Goal: Transaction & Acquisition: Purchase product/service

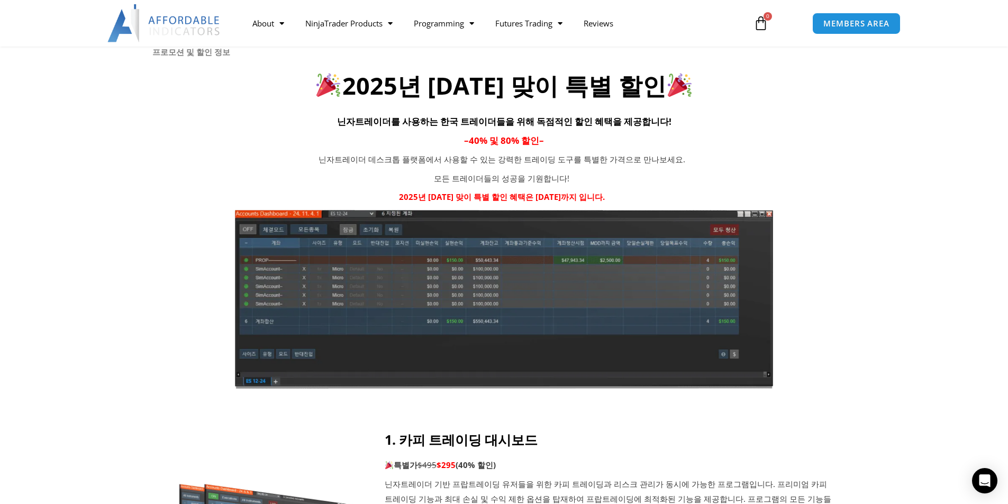
scroll to position [106, 0]
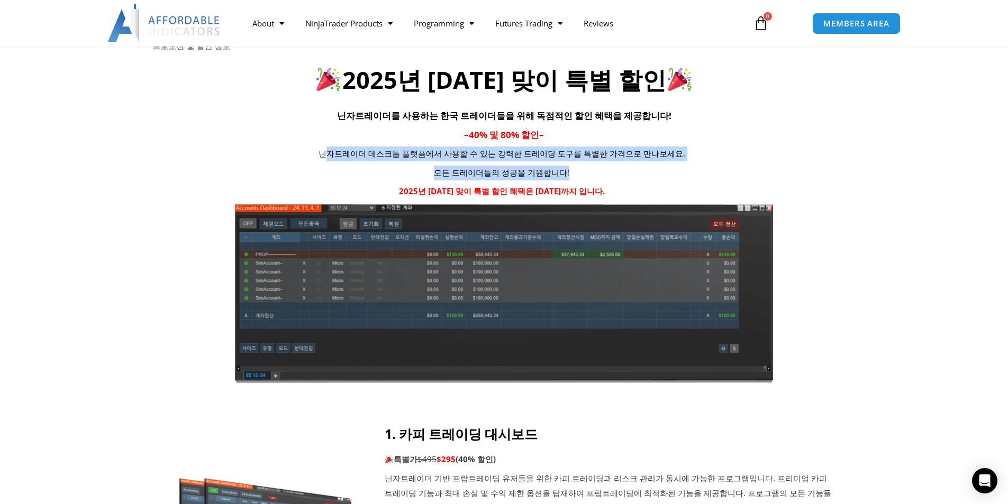
drag, startPoint x: 337, startPoint y: 152, endPoint x: 591, endPoint y: 174, distance: 254.4
click at [591, 174] on div "닌자트레이더 데스크톱 플랫폼에서 사용할 수 있는 강력한 트레이딩 도구를 특별한 가격으로 만나보세요. 모든 트레이더들의 성공을 기원합니다! 20…" at bounding box center [502, 173] width 700 height 52
click at [591, 174] on p "모든 트레이더들의 성공을 기원합니다!" at bounding box center [502, 173] width 435 height 15
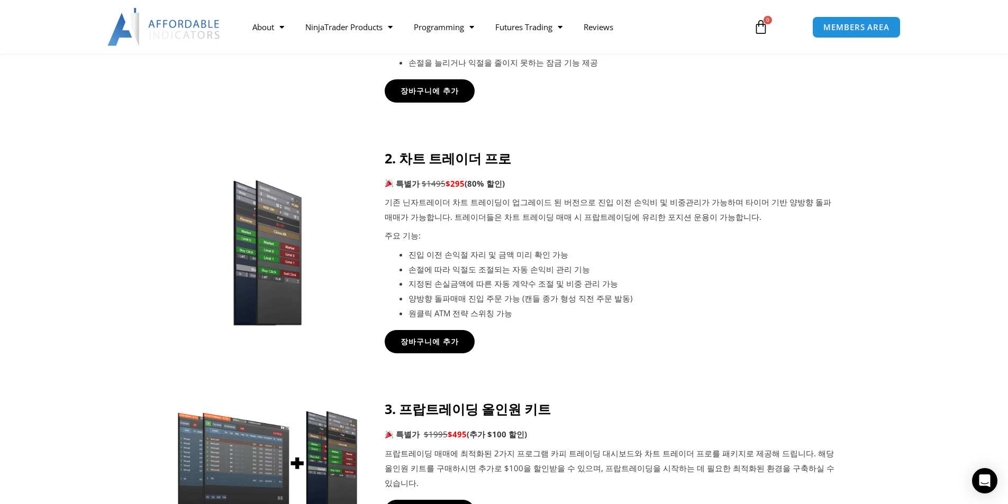
scroll to position [635, 0]
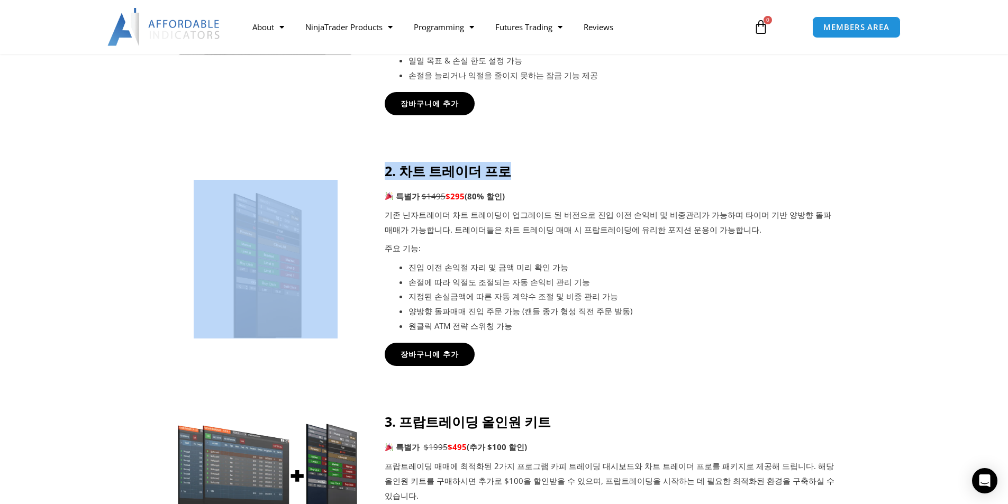
drag, startPoint x: 386, startPoint y: 171, endPoint x: 540, endPoint y: 175, distance: 154.6
click at [540, 175] on div "2. 차트 트레이더 프로 특별가 $1495 $295 (80% 할인) 기존 닌자트레이더 차트 트레이딩이 업그레이드 된 버전으로 진입 이전 손익비…" at bounding box center [505, 265] width 662 height 204
click at [540, 175] on h4 "2. 차트 트레이더 프로" at bounding box center [610, 171] width 450 height 16
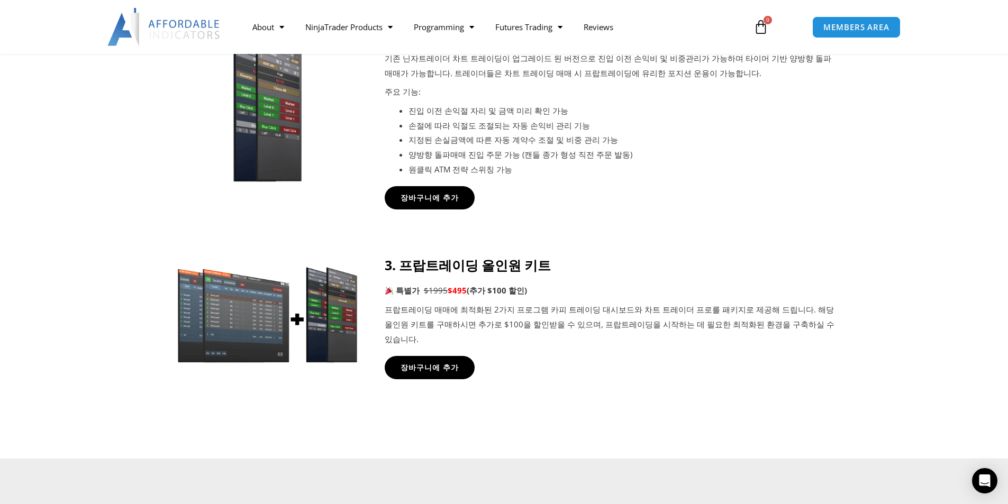
scroll to position [794, 0]
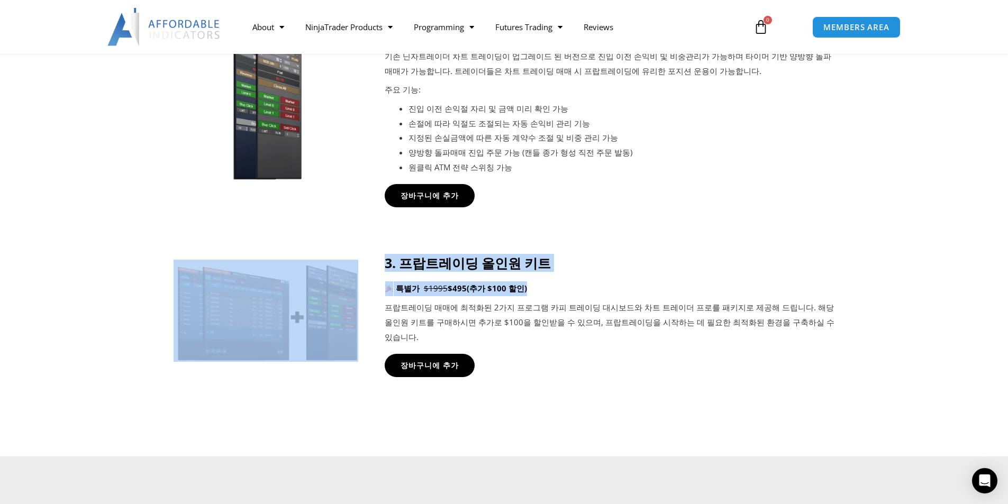
drag, startPoint x: 362, startPoint y: 272, endPoint x: 628, endPoint y: 282, distance: 267.0
click at [628, 282] on div "3. 프랍트레이딩 올인원 키트 특별가 $1995 $495 (추가 $100 할인) 프랍트레이딩 매매에 최적화된 2가지 프로그램 카피 트레이딩 대…" at bounding box center [505, 316] width 662 height 122
click at [628, 282] on div "3. 프랍트레이딩 올인원 키트 특별가 $1995 $495 (추가 $100 할인) 프랍트레이딩 매매에 최적화된 2가지 프로그램 카피 트레이딩 대…" at bounding box center [610, 299] width 450 height 89
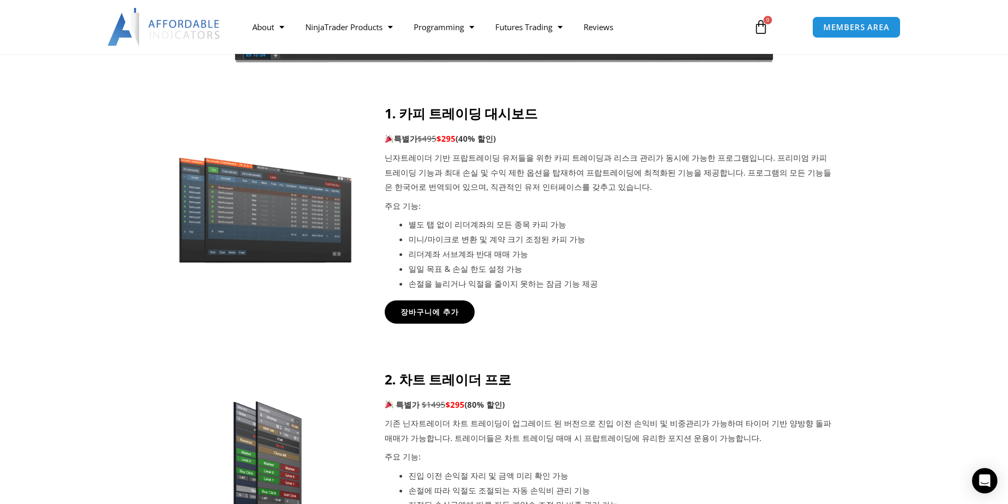
scroll to position [423, 0]
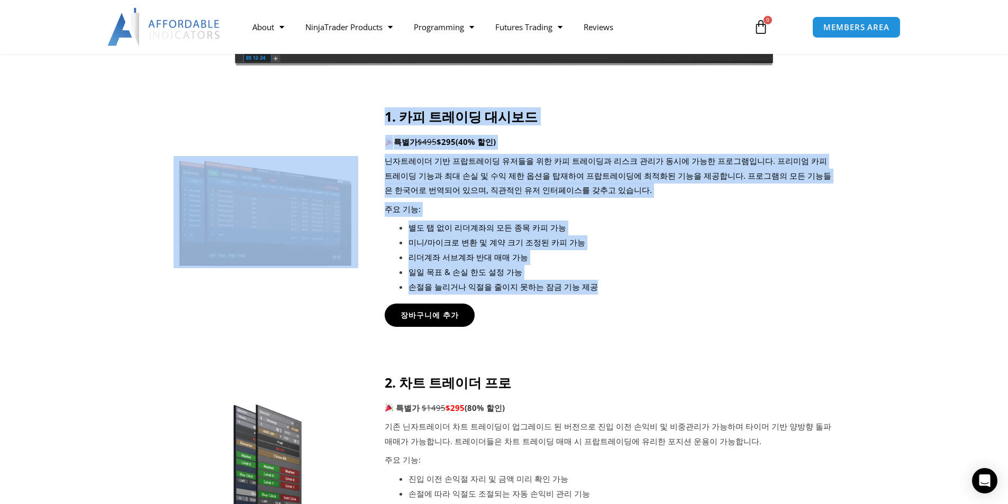
drag, startPoint x: 375, startPoint y: 109, endPoint x: 652, endPoint y: 279, distance: 324.6
click at [652, 279] on div "1. 카피 트레이딩 대시보드 특별가 $495 $295 (40% 할인) 닌자트레이더 기반 프랍트레이딩 유저들을 위한 카피 트레이딩과 리스크 관리…" at bounding box center [505, 218] width 662 height 218
click at [652, 280] on li "손절을 늘리거나 익절을 줄이지 못하는 잠금 기능 제공" at bounding box center [622, 287] width 427 height 15
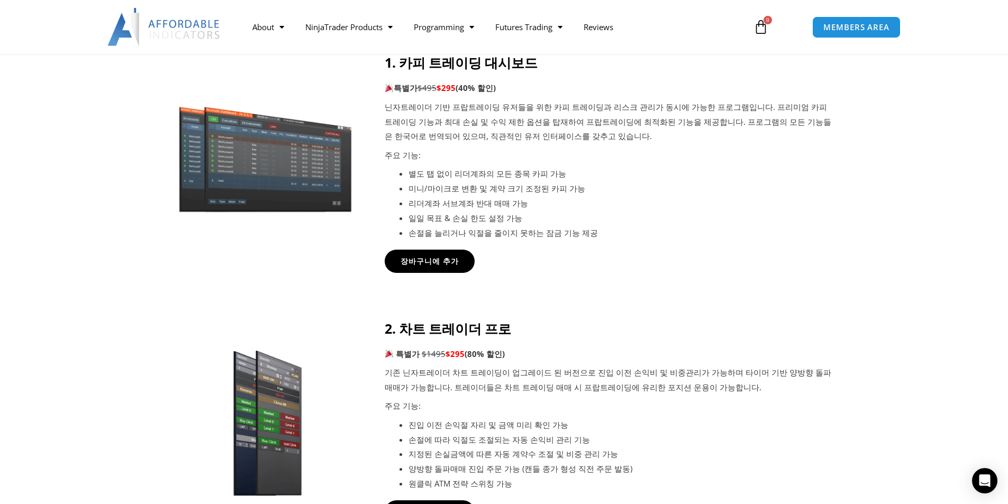
scroll to position [476, 0]
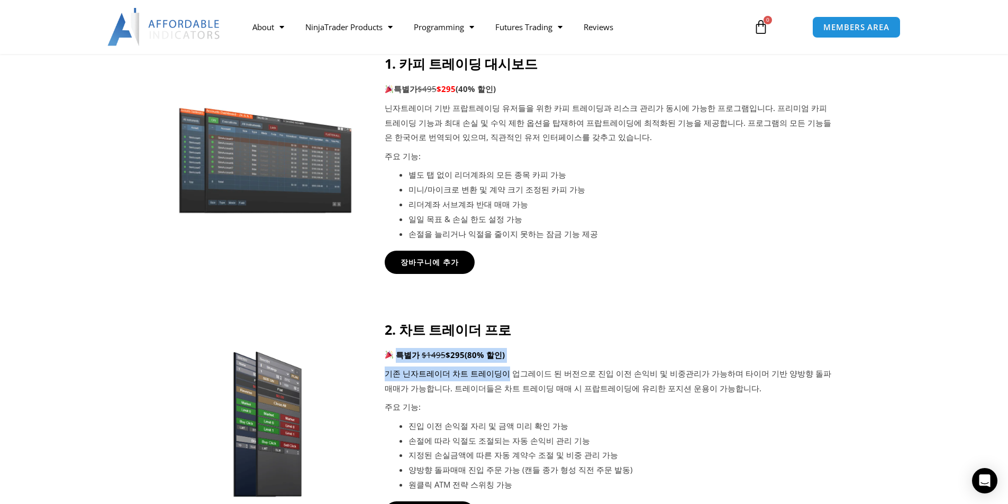
drag, startPoint x: 395, startPoint y: 348, endPoint x: 501, endPoint y: 367, distance: 107.1
click at [501, 367] on div "2. 차트 트레이더 프로 특별가 $1495 $295 (80% 할인) 기존 닌자트레이더 차트 트레이딩이 업그레이드 된 버전으로 진입 이전 손익비…" at bounding box center [610, 407] width 450 height 171
click at [501, 367] on p "기존 닌자트레이더 차트 트레이딩이 업그레이드 된 버전으로 진입 이전 손익비 및 비중관리가 가능하며 타이머 기반 양방향 돌파매매가 가능합니다. …" at bounding box center [610, 382] width 450 height 30
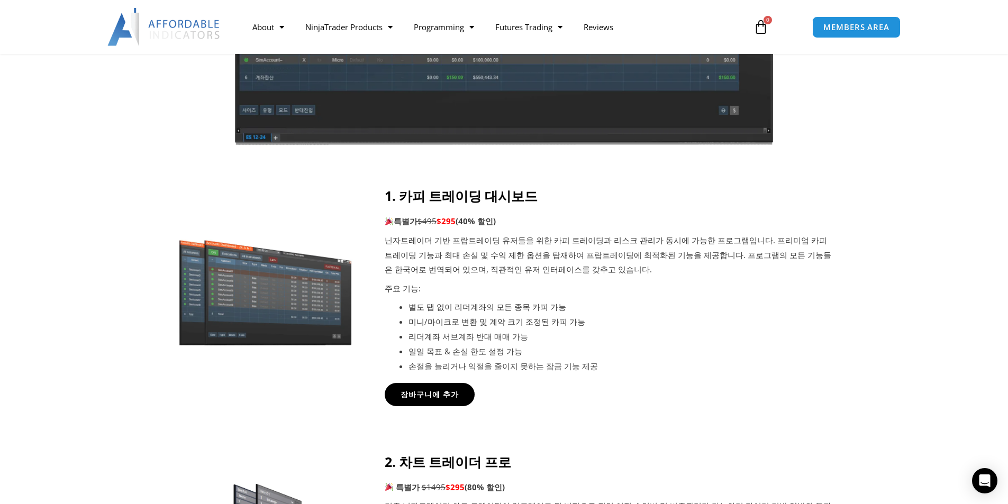
scroll to position [318, 0]
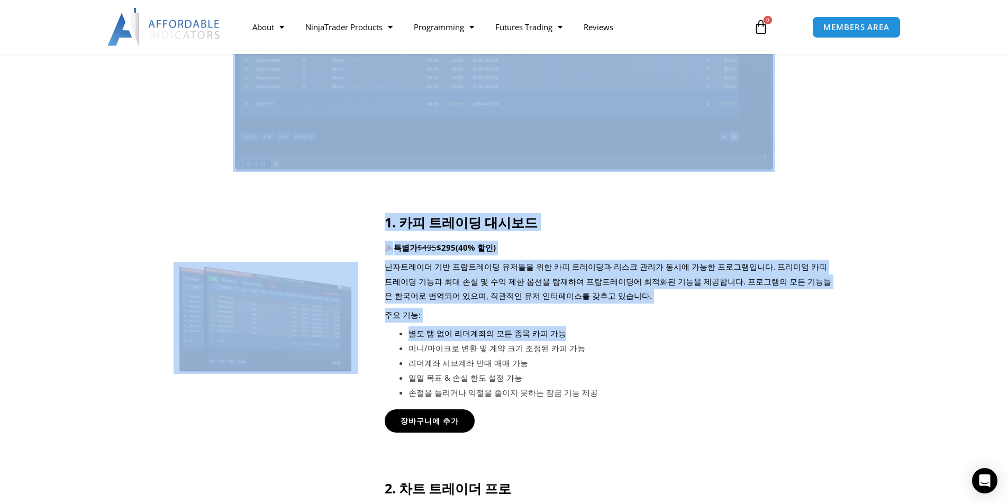
drag, startPoint x: 407, startPoint y: 213, endPoint x: 569, endPoint y: 339, distance: 205.6
click at [569, 339] on div "프로모션 및 할인 정보 2025년 [DATE] 맞이 특별 할인 닌자트레이더를 사용하는 한국 트레이더들을 위해 독점적인 할인 혜택을 제공합니다!…" at bounding box center [504, 355] width 1008 height 1157
click at [570, 339] on li "별도 탭 없이 리더계좌의 모든 종목 카피 가능" at bounding box center [622, 334] width 427 height 15
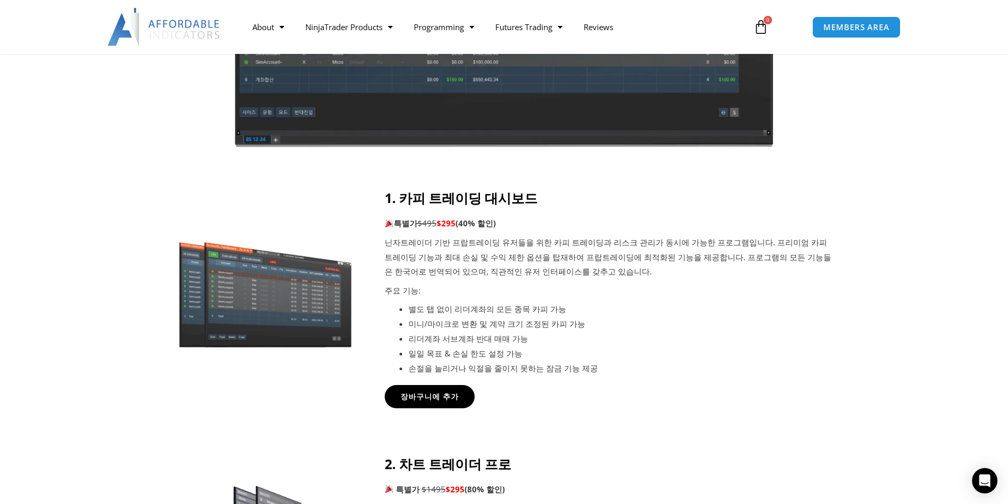
scroll to position [371, 0]
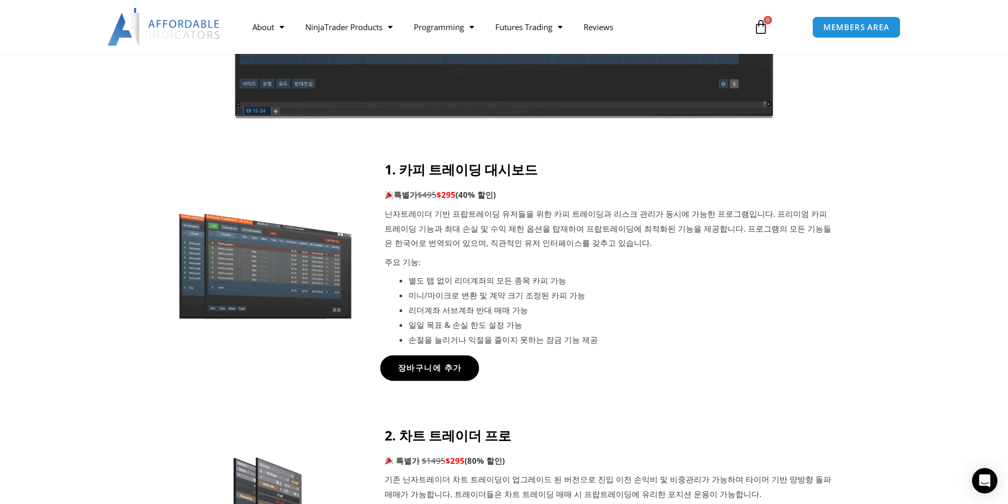
click at [433, 367] on span "장바구니에 추가" at bounding box center [430, 368] width 64 height 8
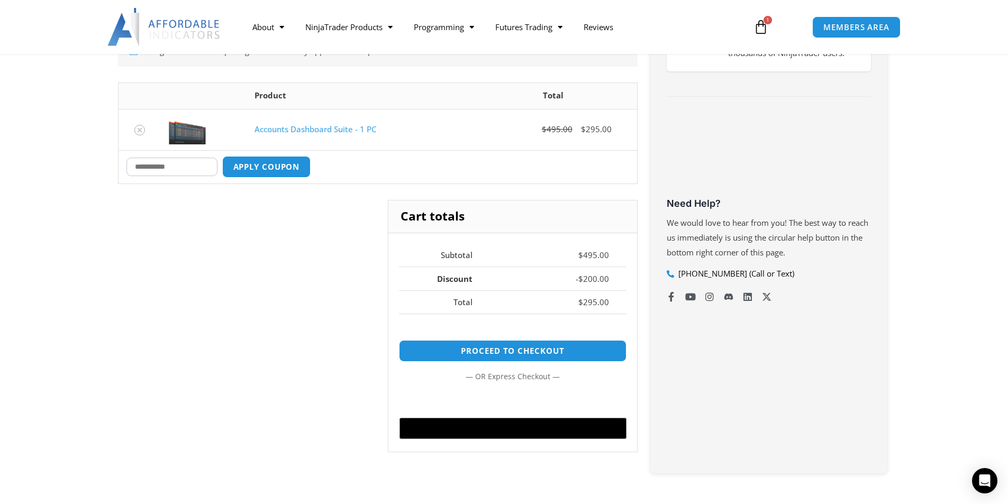
scroll to position [265, 0]
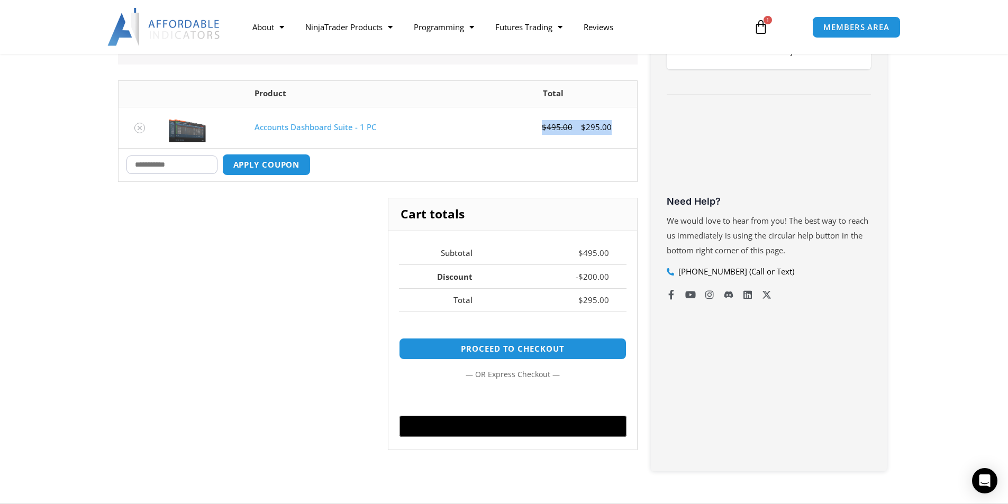
drag, startPoint x: 575, startPoint y: 129, endPoint x: 624, endPoint y: 151, distance: 53.5
click at [624, 151] on tbody "Accounts Dashboard Suite - 1 PC $ 495.00 $ 295.00 Coupon: Apply coupon Update c…" at bounding box center [378, 144] width 519 height 75
click at [624, 151] on td "Coupon: Apply coupon Update cart" at bounding box center [378, 164] width 519 height 33
drag, startPoint x: 220, startPoint y: 116, endPoint x: 627, endPoint y: 171, distance: 410.7
click at [631, 168] on tbody "Accounts Dashboard Suite - 1 PC $ 495.00 $ 295.00 Coupon: Apply coupon Update c…" at bounding box center [378, 144] width 519 height 75
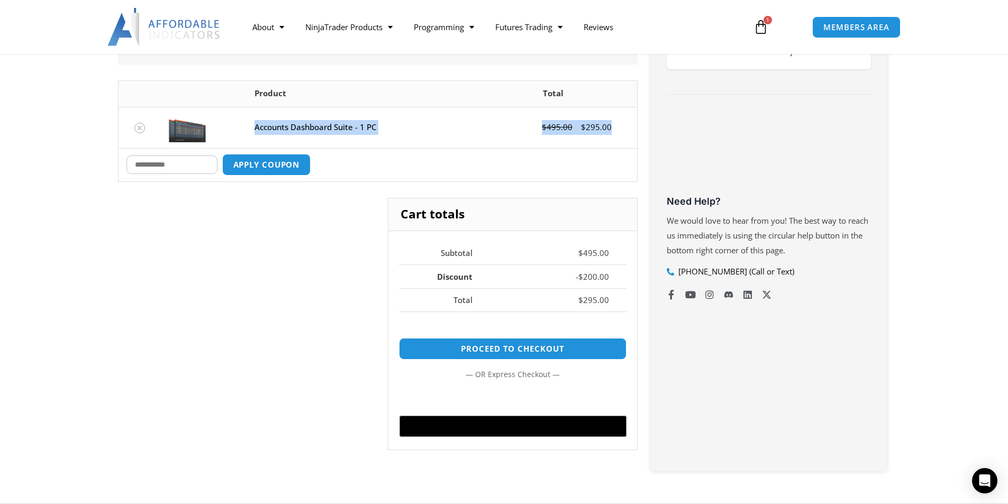
click at [587, 177] on td "Coupon: Apply coupon Update cart" at bounding box center [378, 164] width 519 height 33
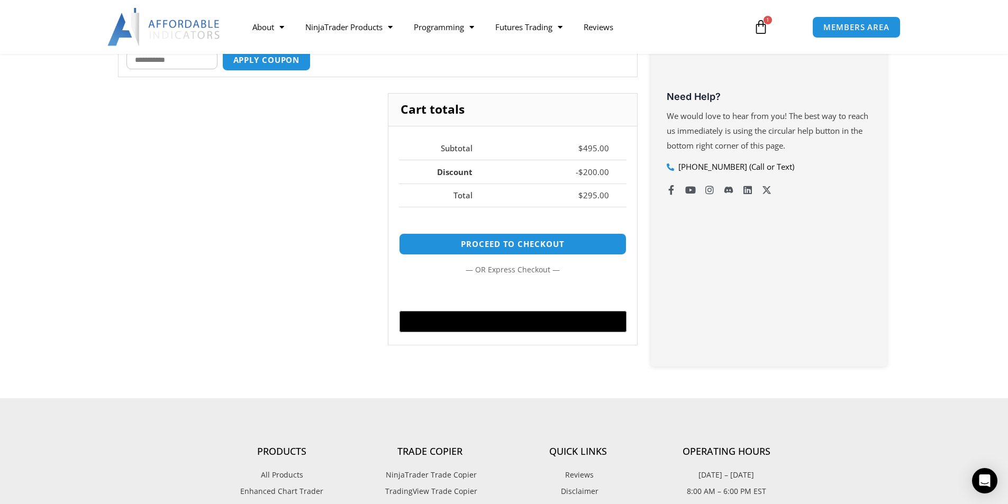
scroll to position [371, 0]
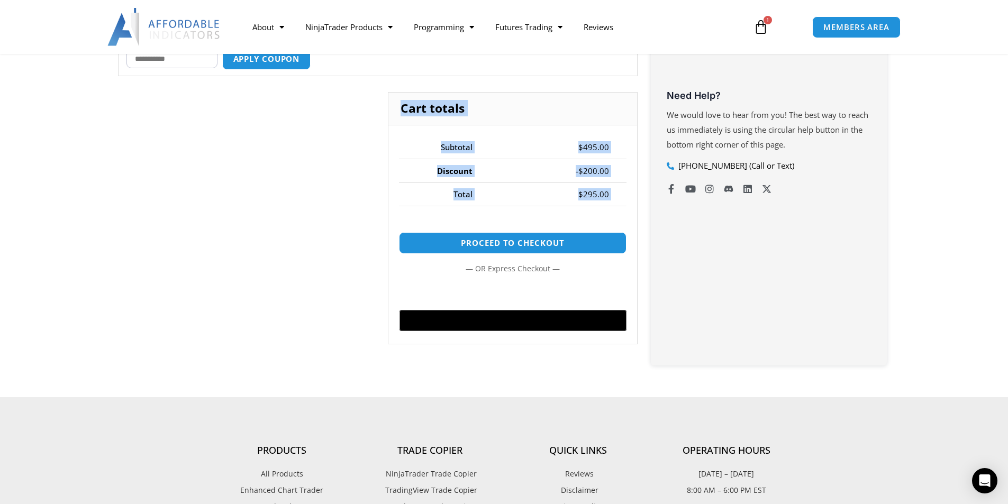
drag, startPoint x: 475, startPoint y: 158, endPoint x: 625, endPoint y: 214, distance: 159.8
click at [625, 214] on div "Cart totals Subtotal $ 495.00 Discount - $ 200.00 Total $ 295.00 Proceed to che…" at bounding box center [512, 218] width 249 height 253
click at [625, 214] on div "Proceed to checkout — or — @import url(//fonts.googleapis.com/css?family=Google…" at bounding box center [512, 277] width 227 height 134
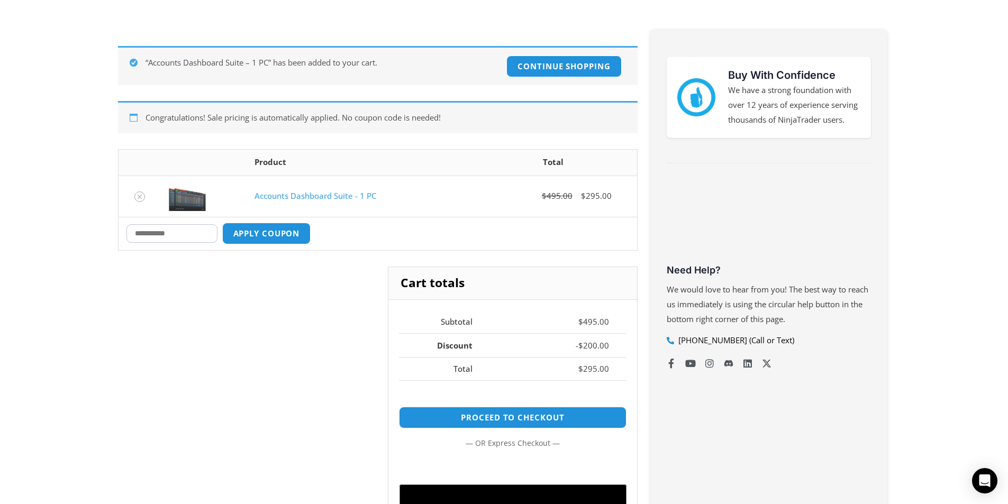
scroll to position [0, 0]
